Goal: Find specific page/section

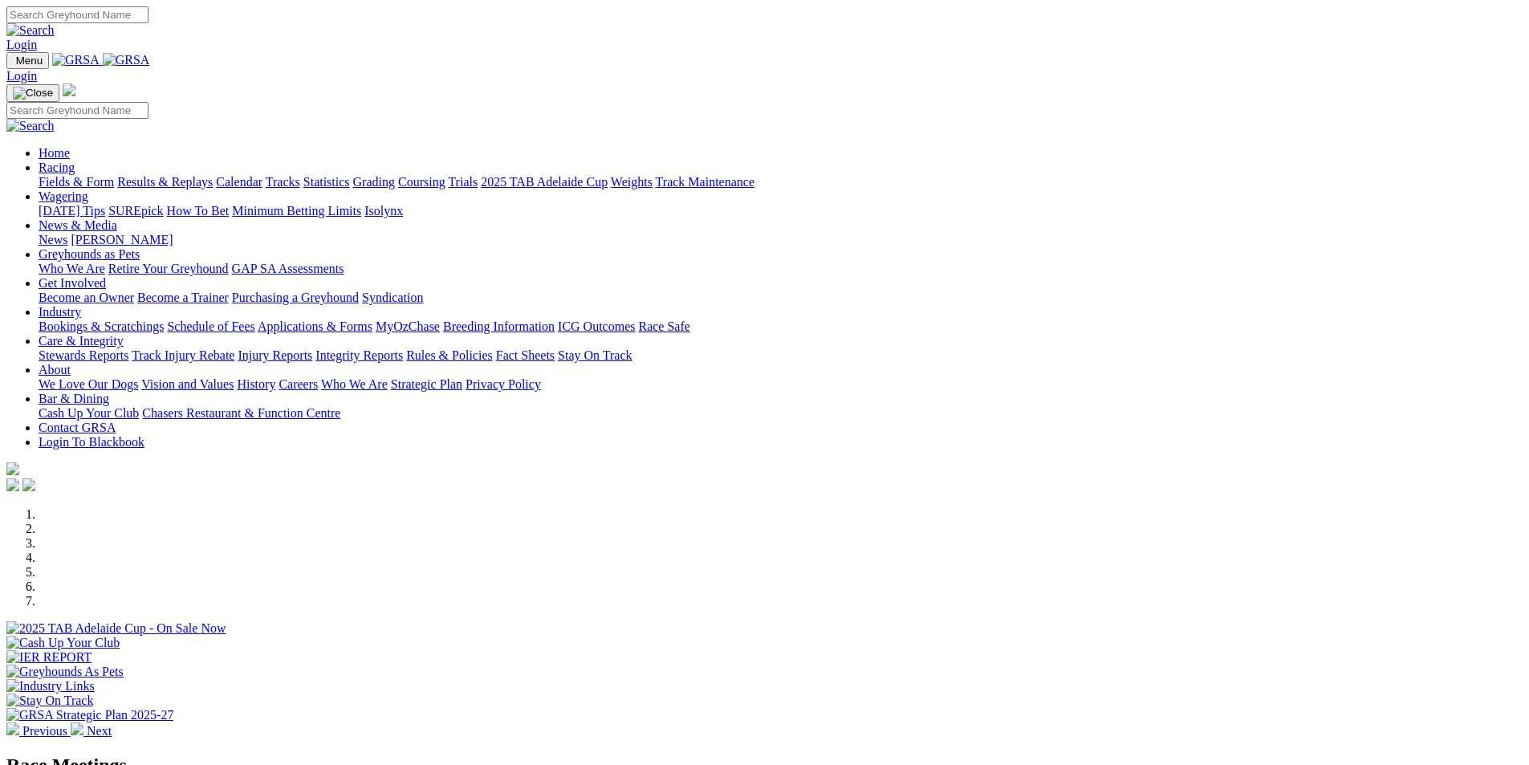
scroll to position [401, 0]
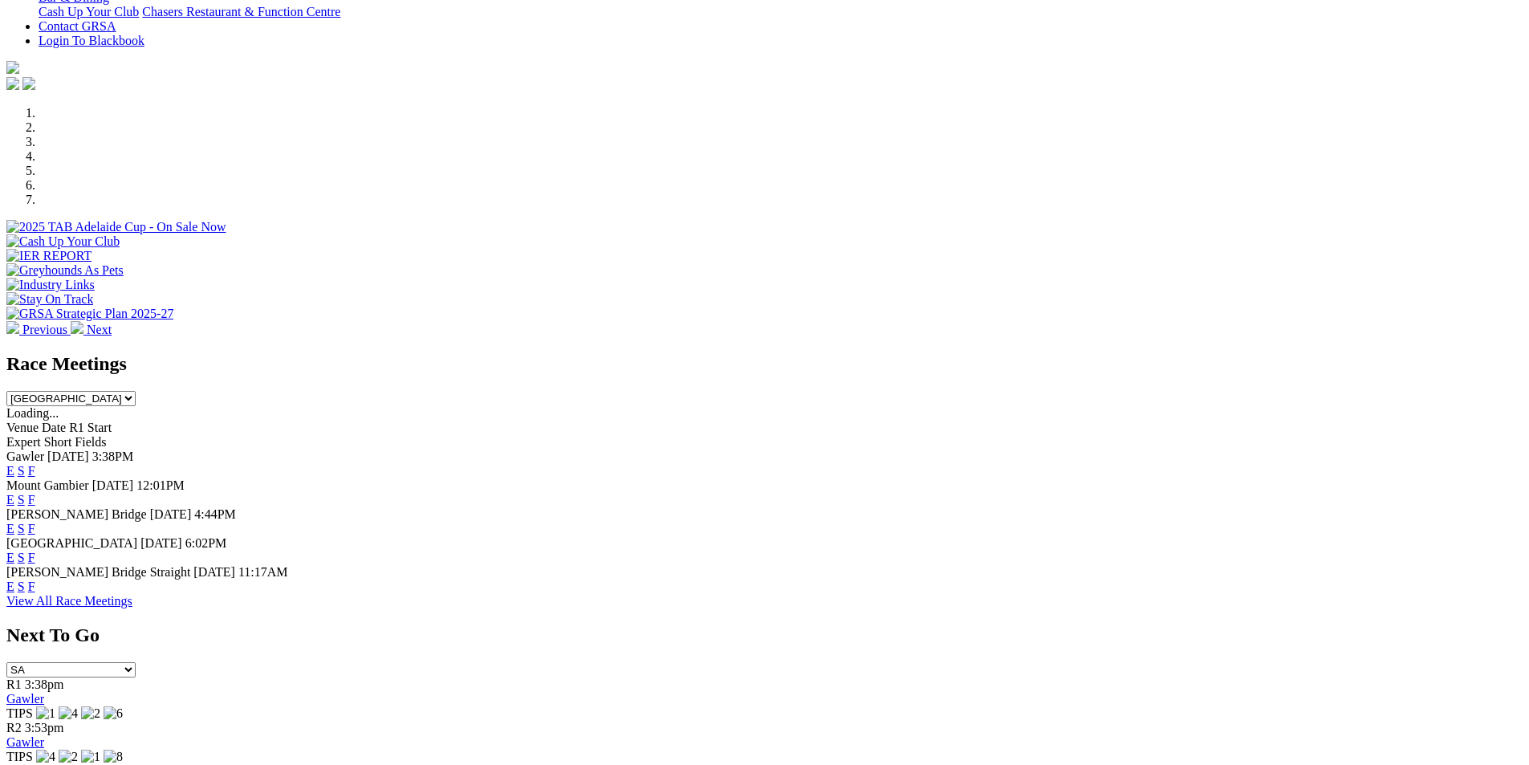
click at [35, 580] on link "F" at bounding box center [31, 587] width 7 height 14
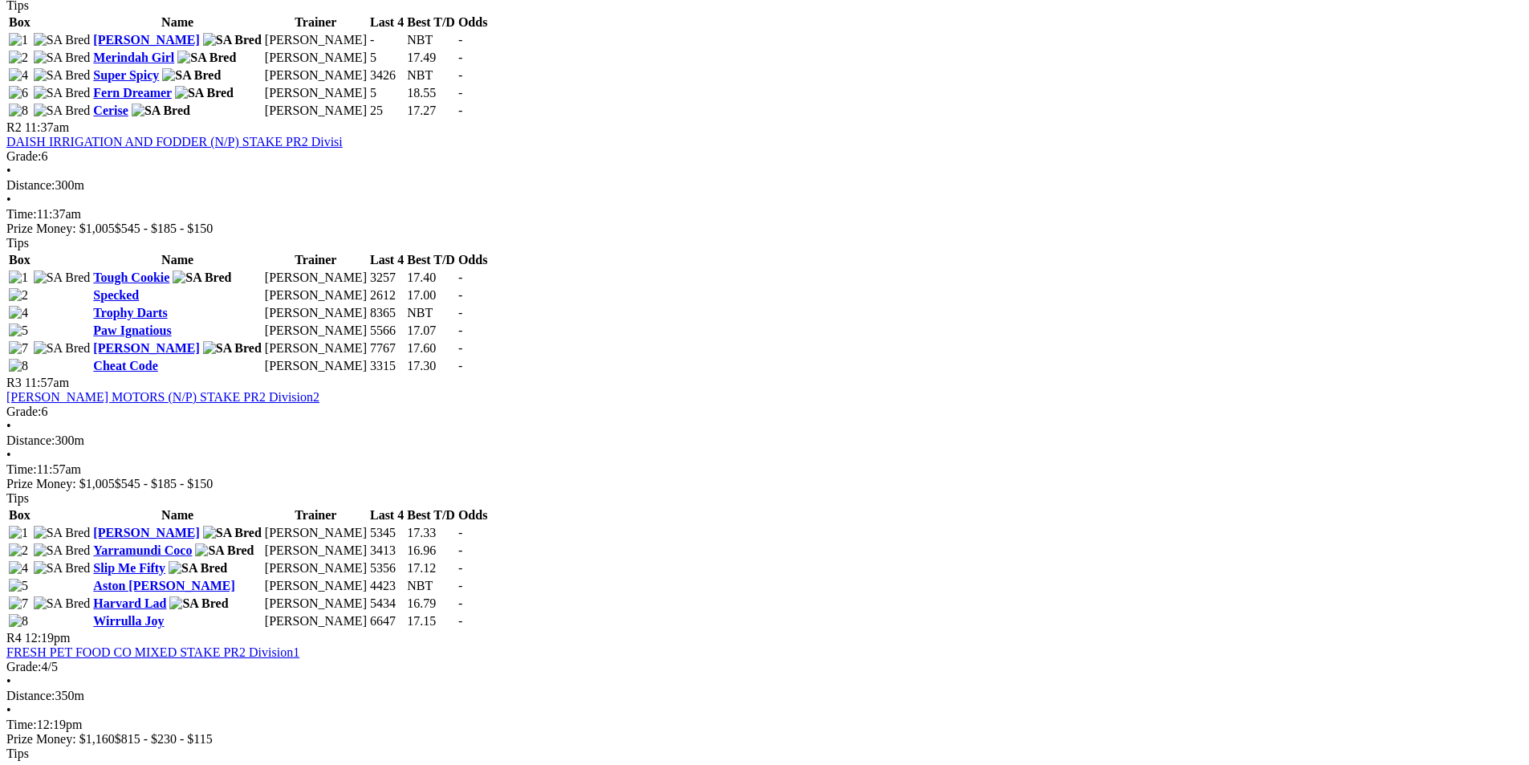
scroll to position [883, 0]
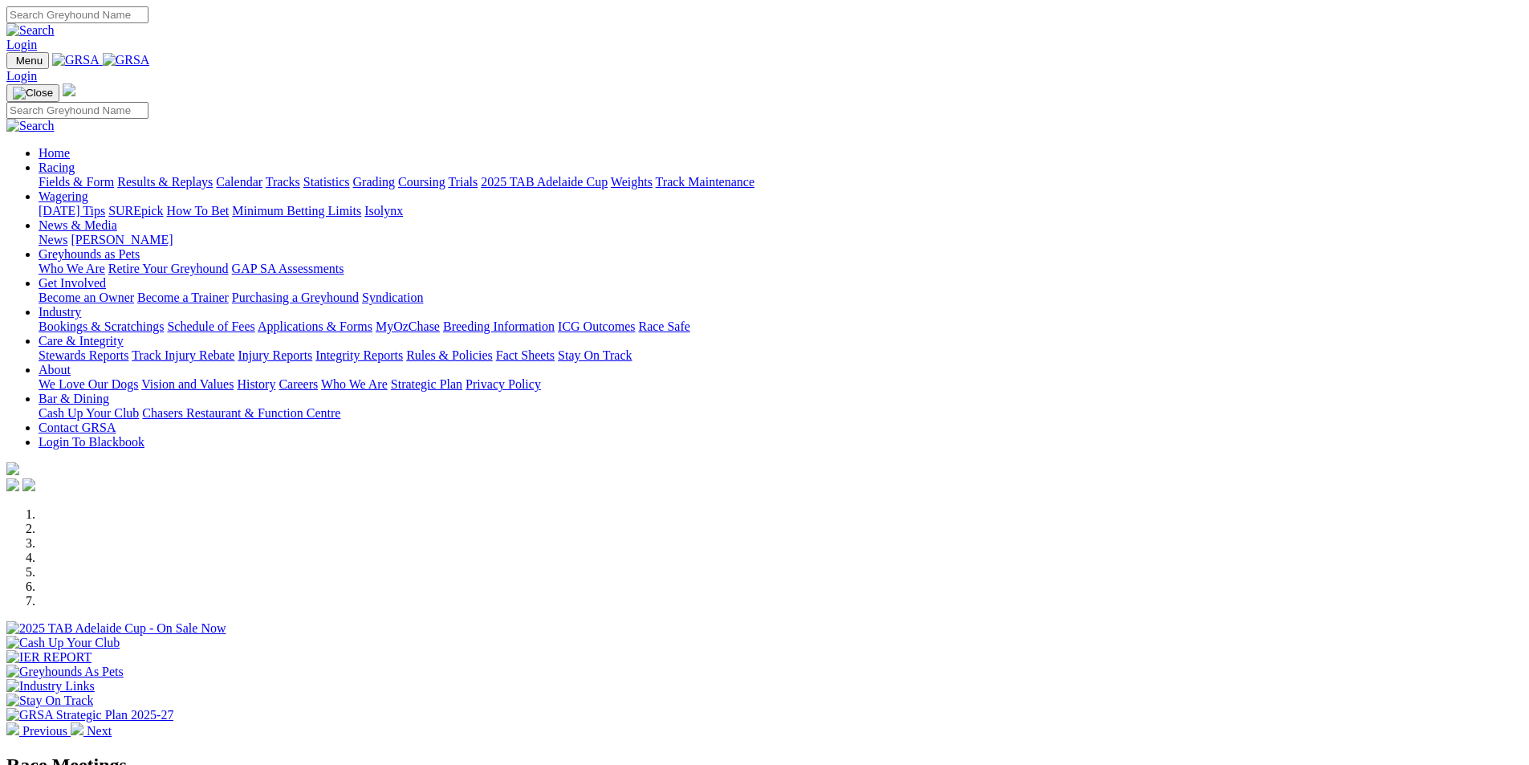
scroll to position [482, 0]
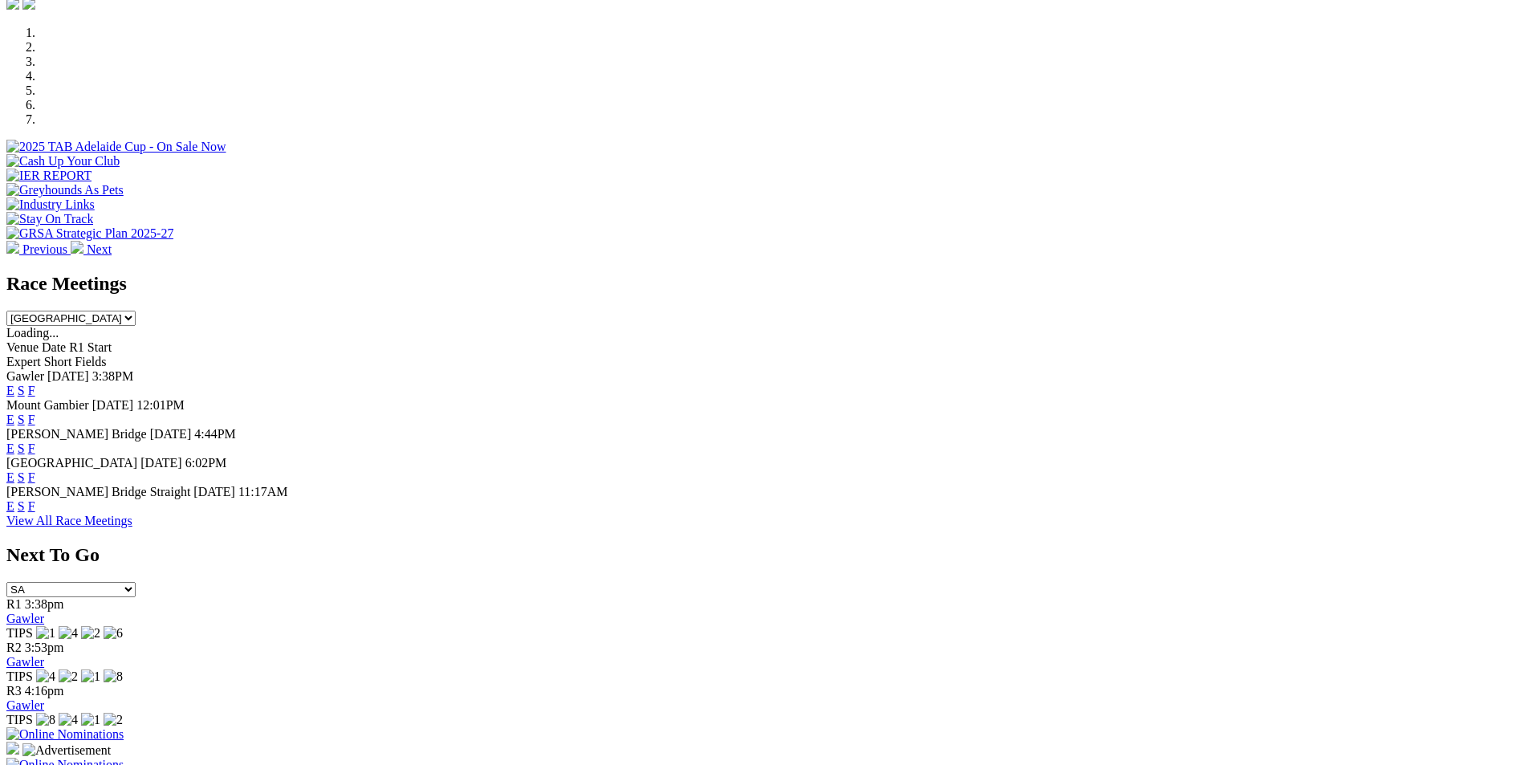
click at [35, 442] on link "F" at bounding box center [31, 449] width 7 height 14
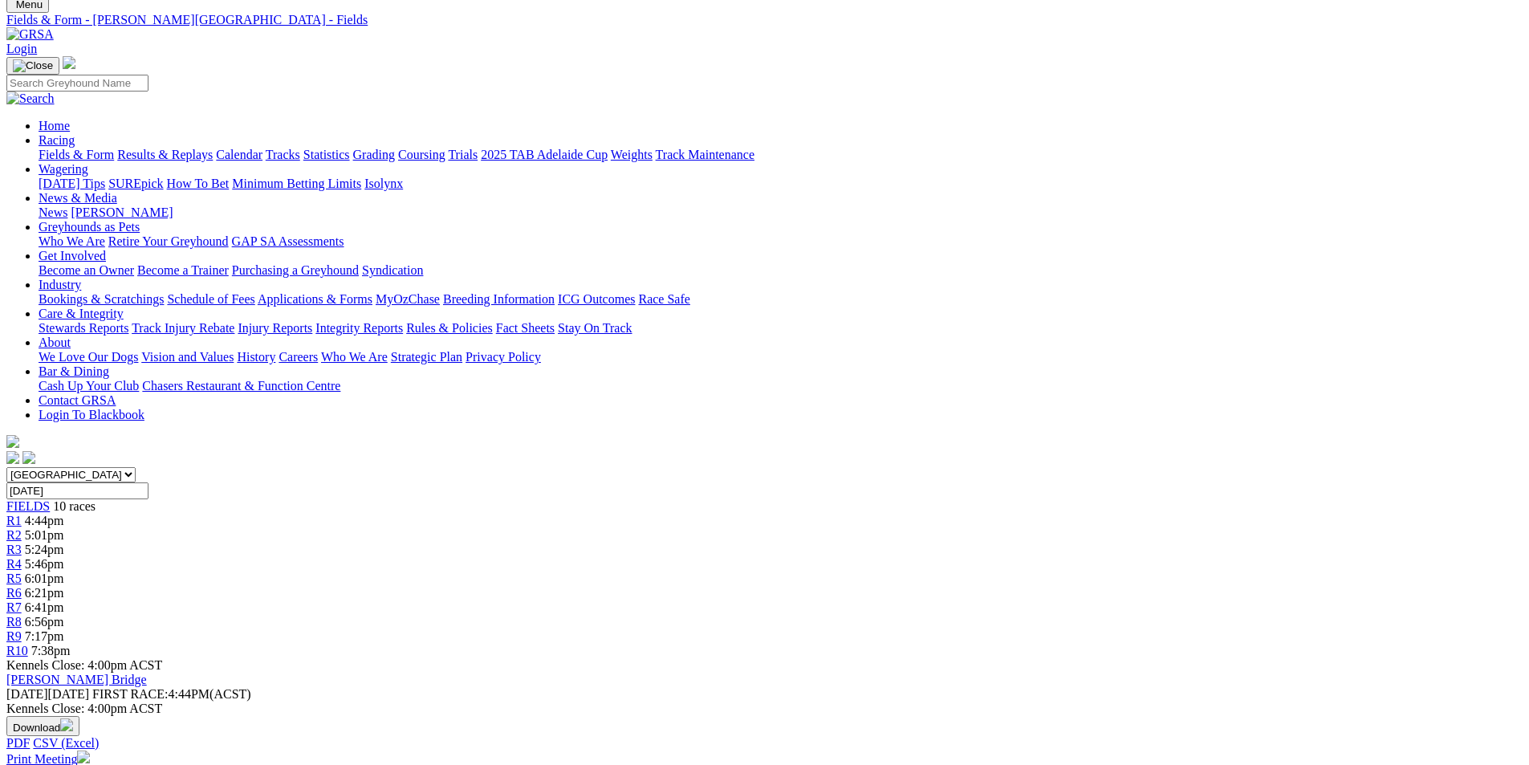
scroll to position [80, 0]
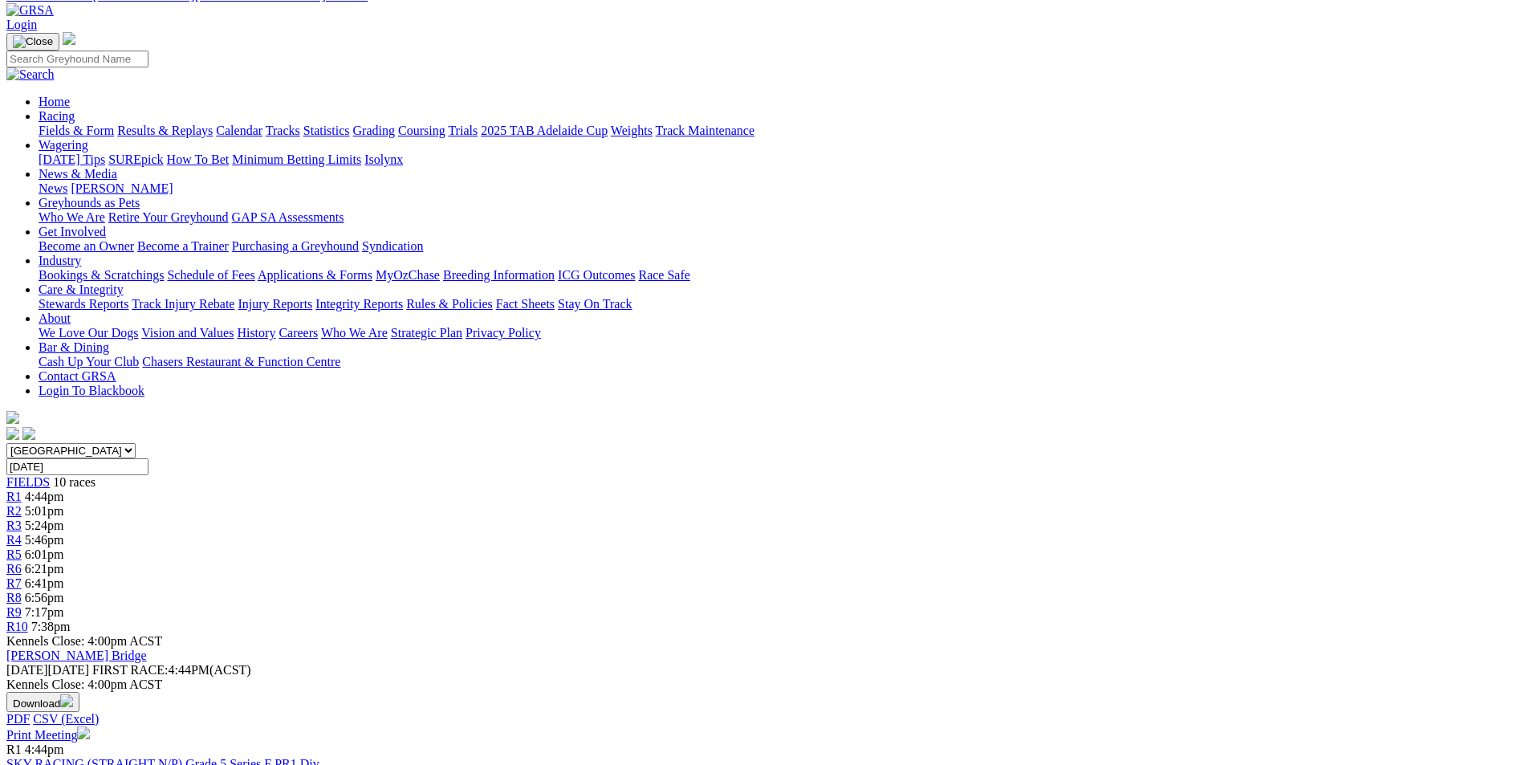
click at [90, 728] on link "Print Meeting" at bounding box center [47, 735] width 83 height 14
